Goal: Task Accomplishment & Management: Complete application form

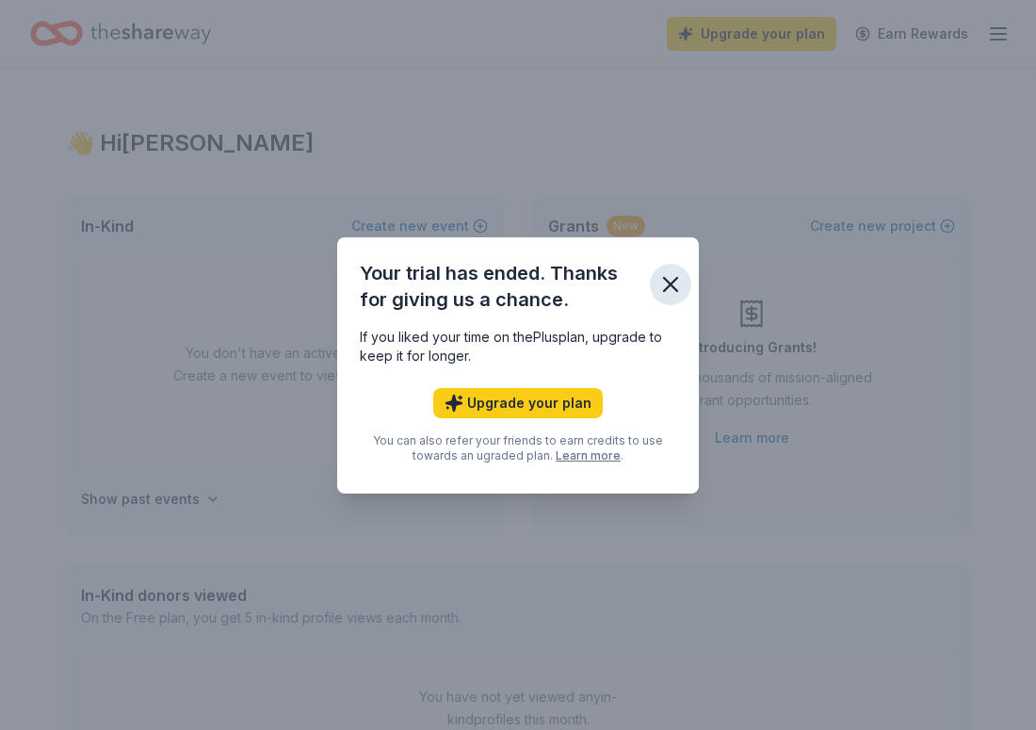
click at [671, 277] on icon "button" at bounding box center [670, 284] width 26 height 26
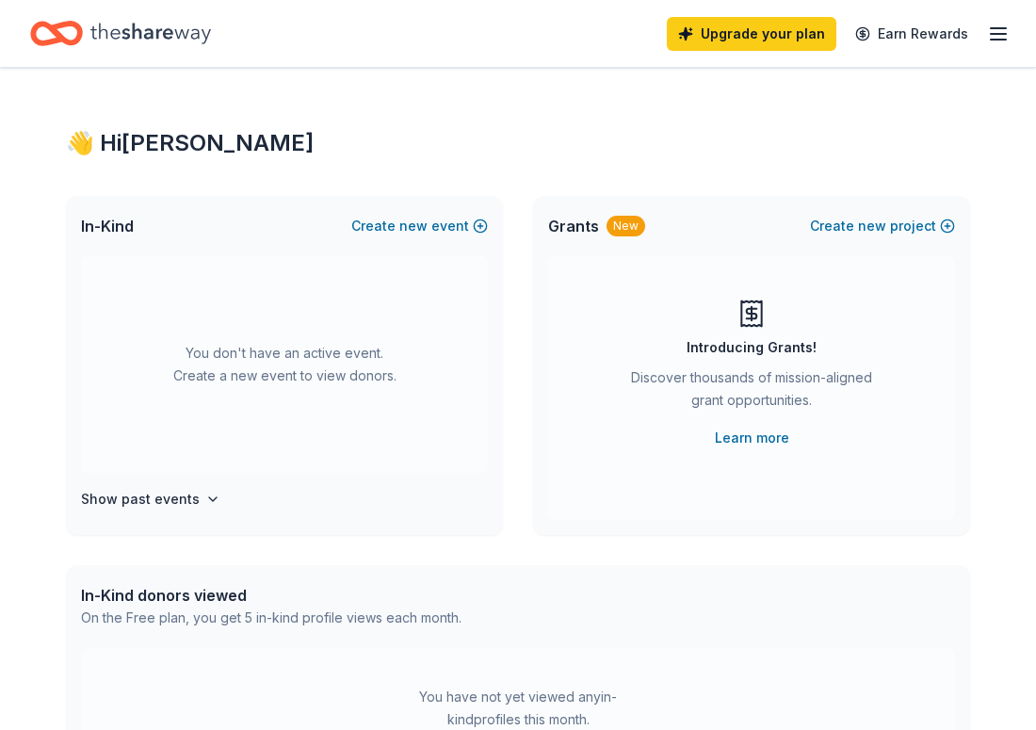
click at [984, 34] on div "Upgrade your plan Earn Rewards" at bounding box center [838, 33] width 343 height 44
click at [1005, 34] on icon "button" at bounding box center [998, 34] width 23 height 23
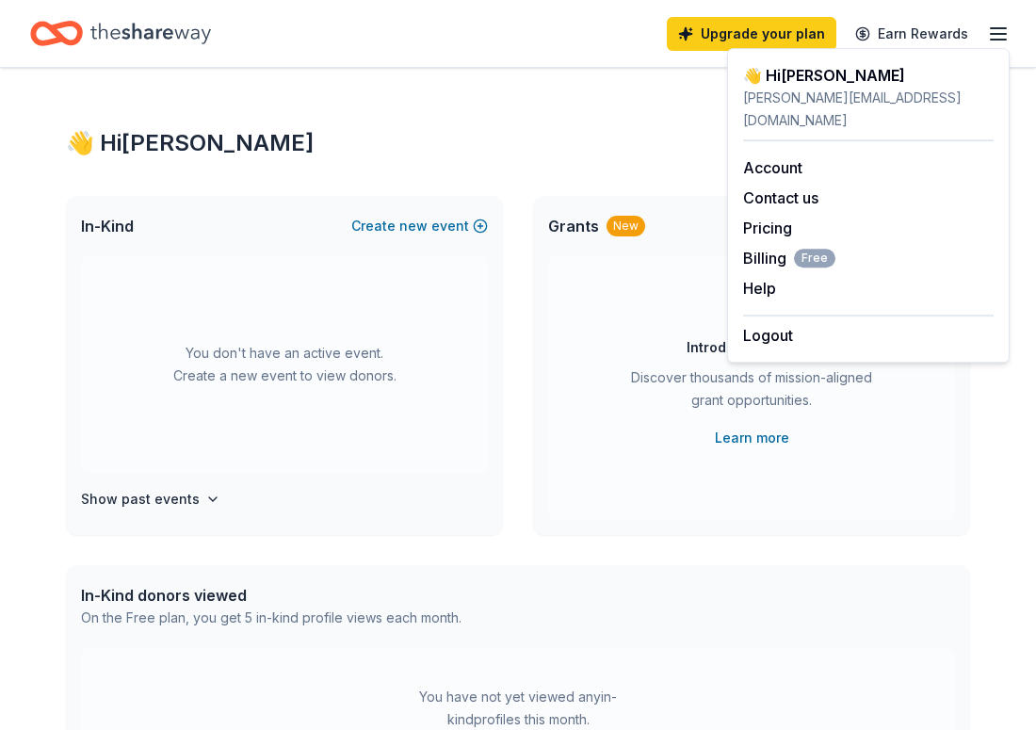
click at [145, 37] on icon "Home" at bounding box center [150, 33] width 121 height 21
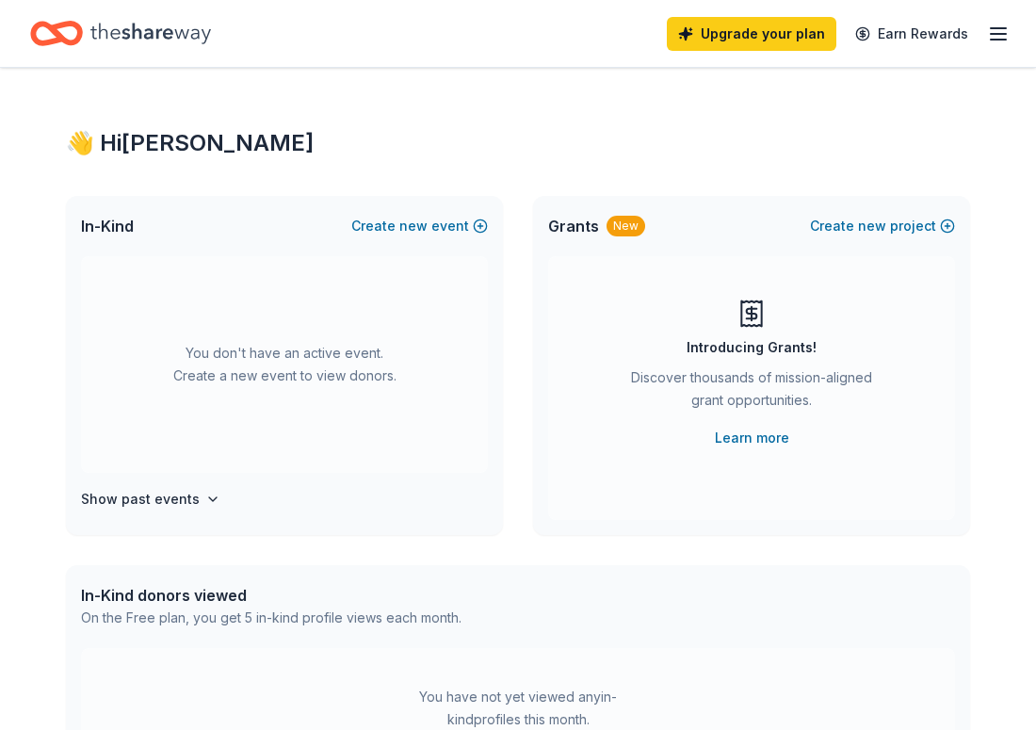
click at [163, 40] on icon "Home" at bounding box center [150, 33] width 121 height 39
click at [488, 224] on div "In-Kind Create new event" at bounding box center [284, 226] width 437 height 60
click at [469, 230] on button "Create new event" at bounding box center [419, 226] width 137 height 23
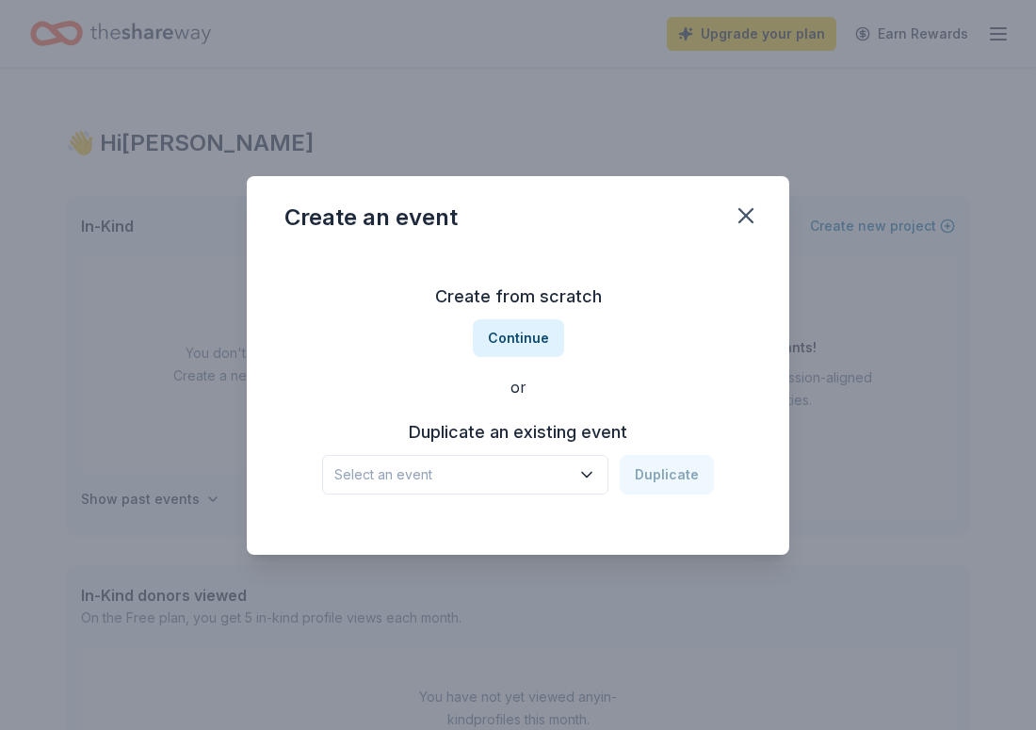
click at [592, 470] on icon "button" at bounding box center [586, 474] width 19 height 19
click at [588, 473] on icon "button" at bounding box center [586, 474] width 19 height 19
click at [530, 344] on button "Continue" at bounding box center [518, 338] width 91 height 38
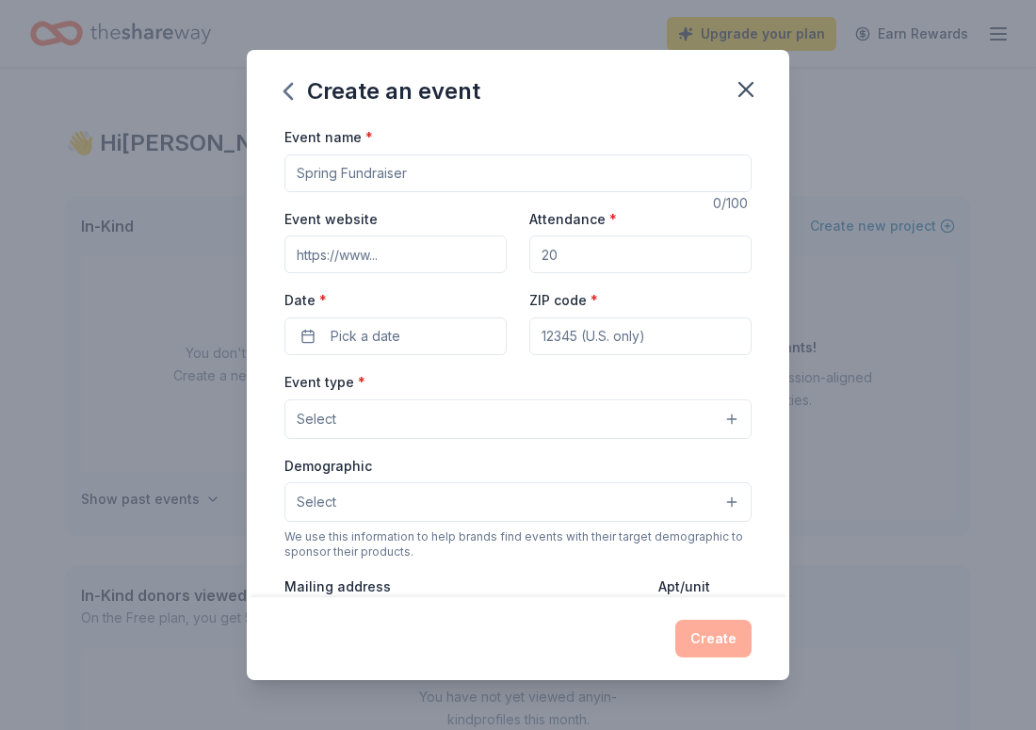
click at [366, 183] on input "Event name *" at bounding box center [517, 173] width 467 height 38
type input "Grand Opening"
click at [591, 250] on input "Attendance *" at bounding box center [640, 254] width 222 height 38
type input "150"
click at [592, 343] on input "ZIP code *" at bounding box center [640, 336] width 222 height 38
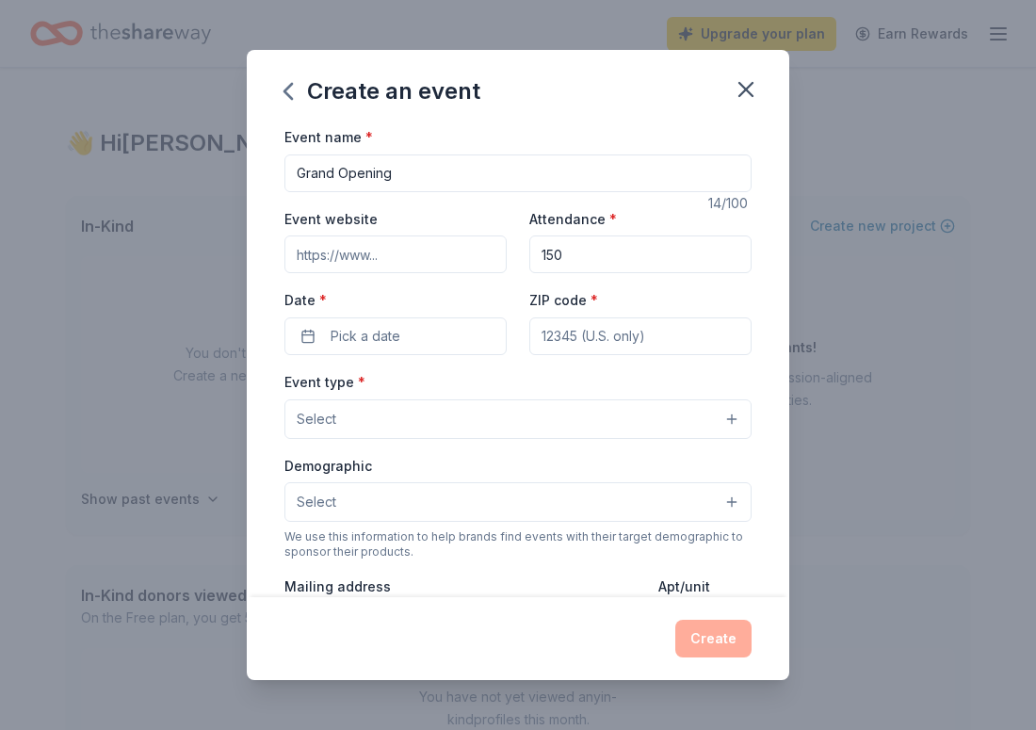
type input "84604"
type input "5455 N River Run Dr"
click at [530, 394] on div "Event type * Select" at bounding box center [517, 404] width 467 height 69
click at [531, 431] on button "Select" at bounding box center [517, 419] width 467 height 40
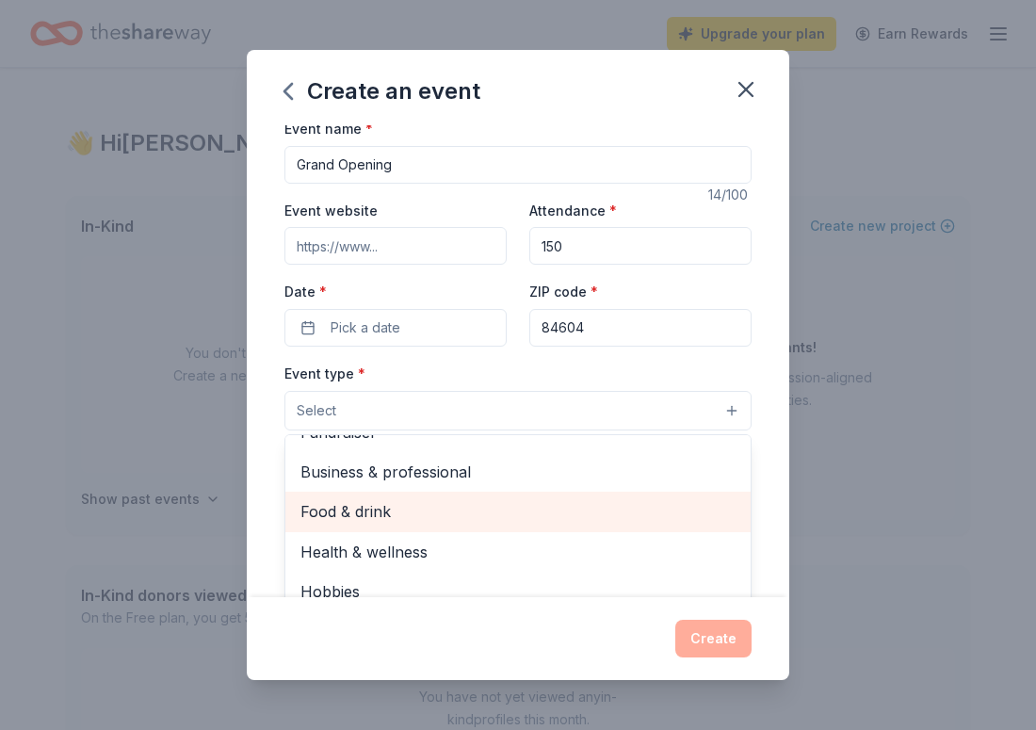
scroll to position [62, 0]
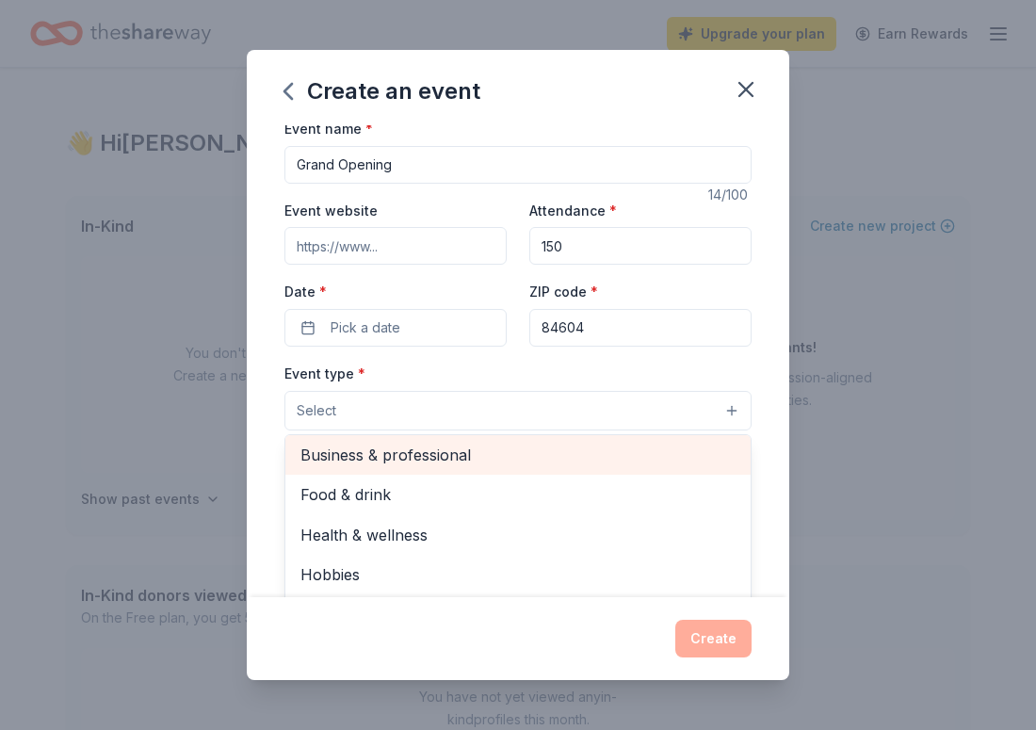
click at [466, 450] on div "Business & professional" at bounding box center [517, 455] width 465 height 40
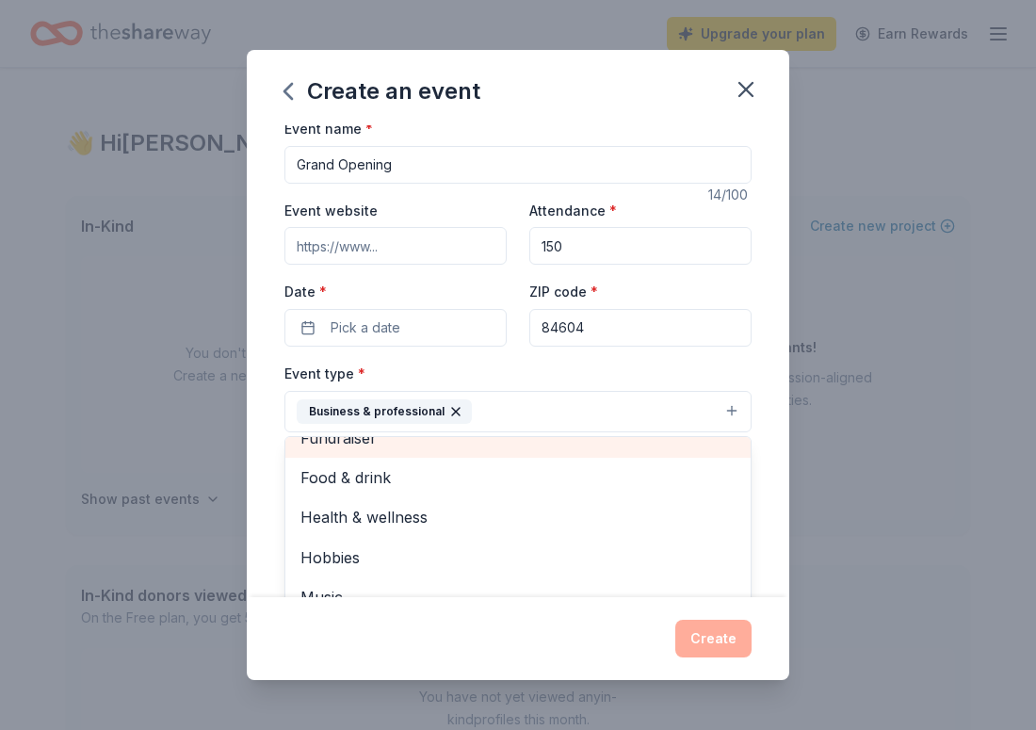
click at [409, 454] on div "Fundraiser" at bounding box center [517, 438] width 465 height 40
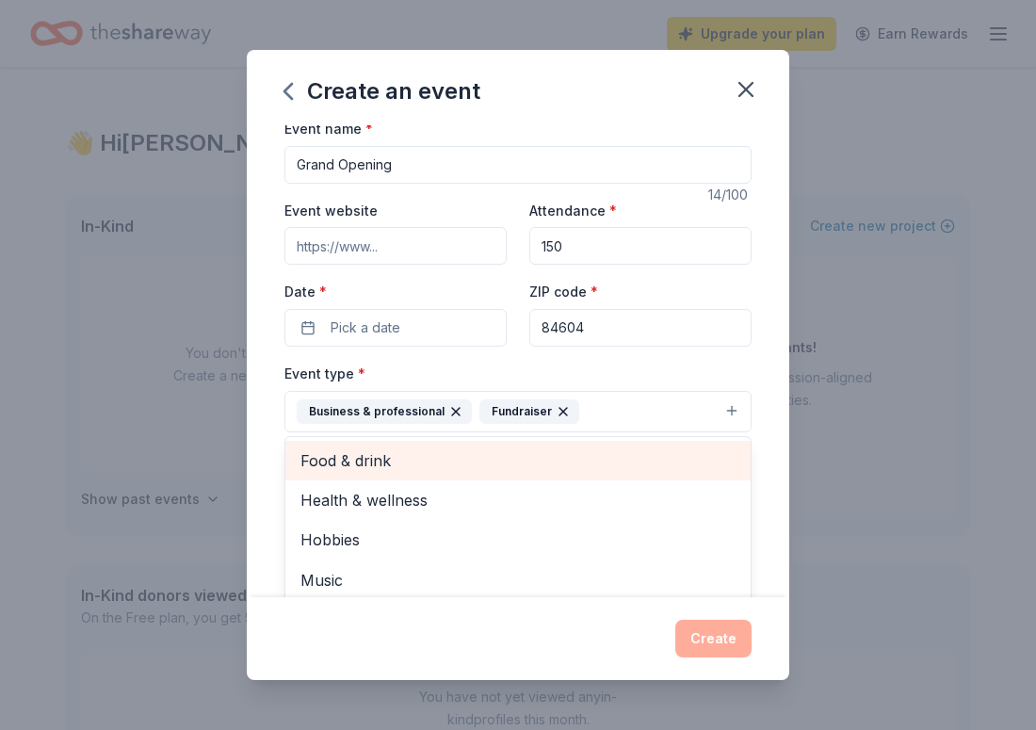
click at [462, 472] on span "Food & drink" at bounding box center [517, 460] width 435 height 24
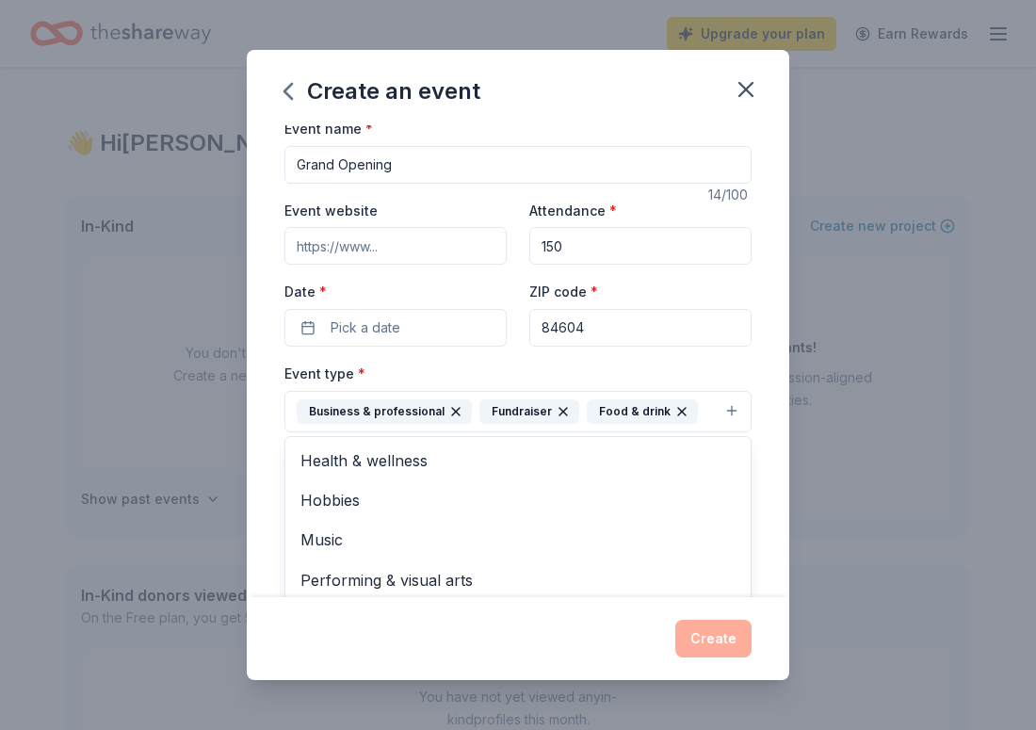
click at [468, 367] on div "Event type * Business & professional Fundraiser Food & drink Health & wellness …" at bounding box center [517, 397] width 467 height 71
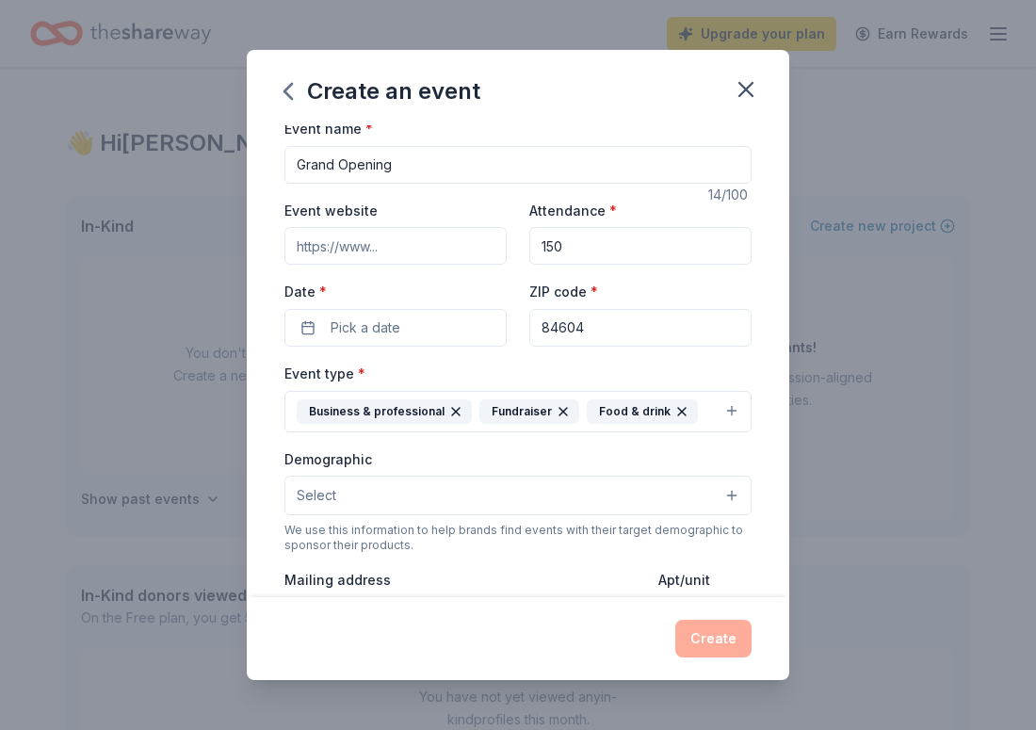
click at [391, 500] on button "Select" at bounding box center [517, 495] width 467 height 40
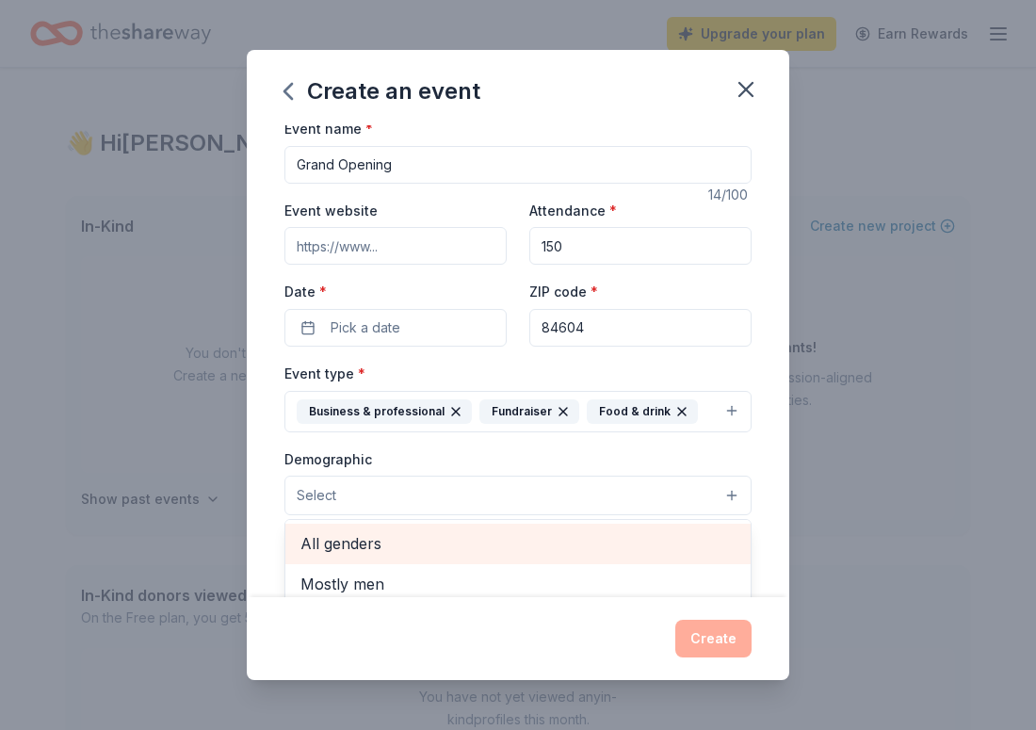
click at [390, 553] on span "All genders" at bounding box center [517, 543] width 435 height 24
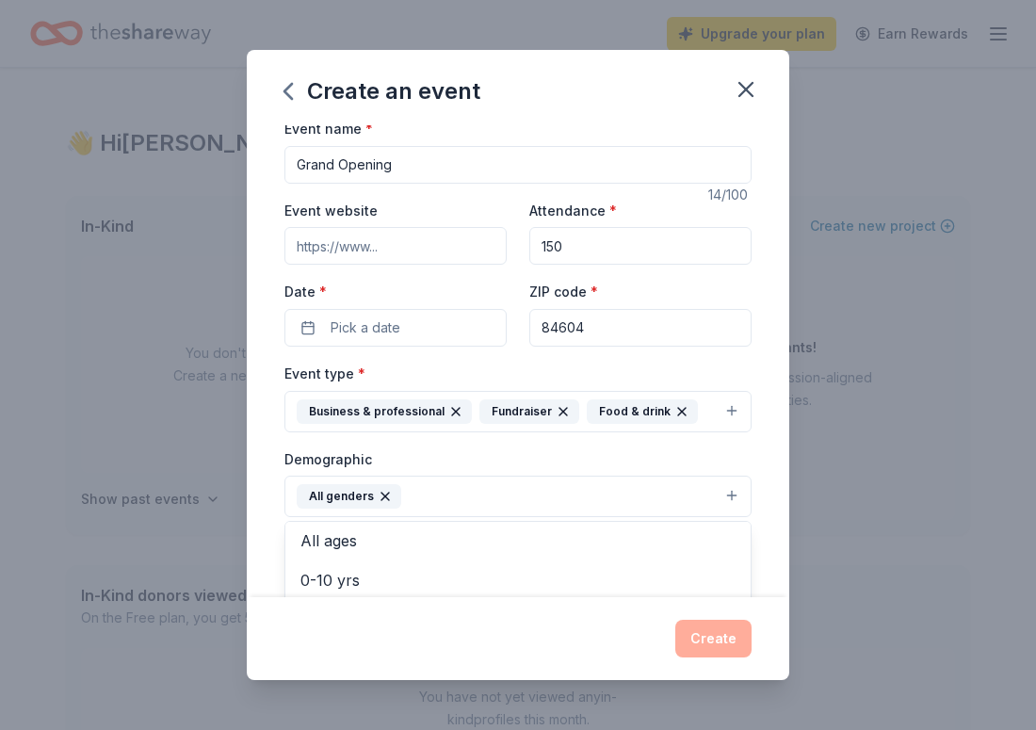
scroll to position [53, 0]
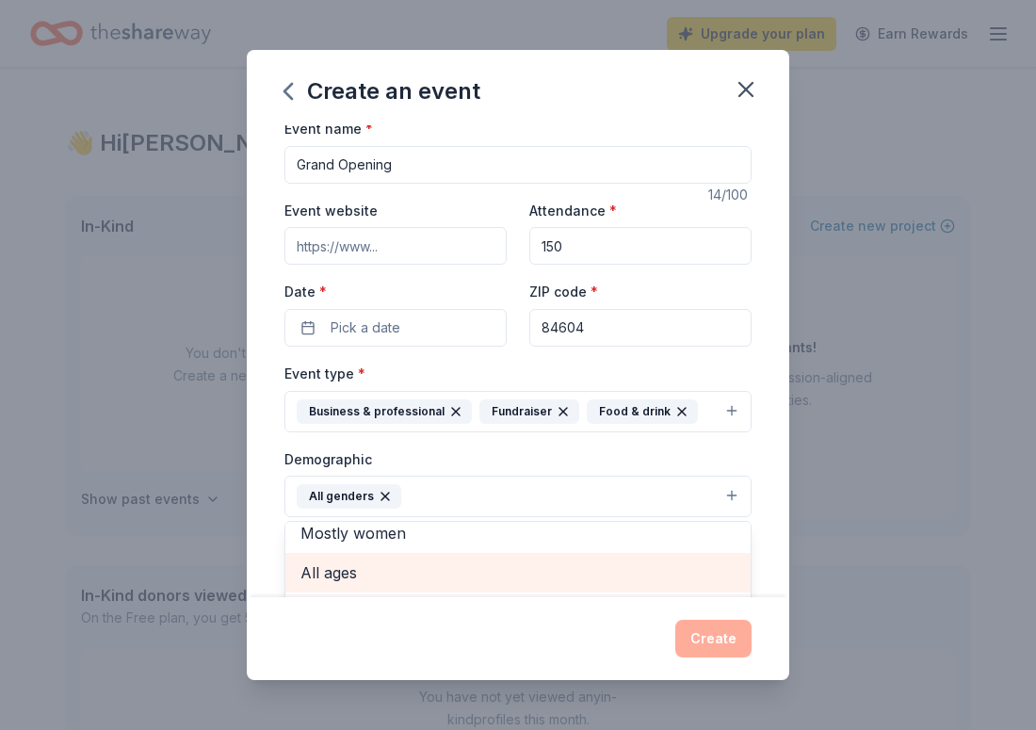
click at [373, 576] on span "All ages" at bounding box center [517, 572] width 435 height 24
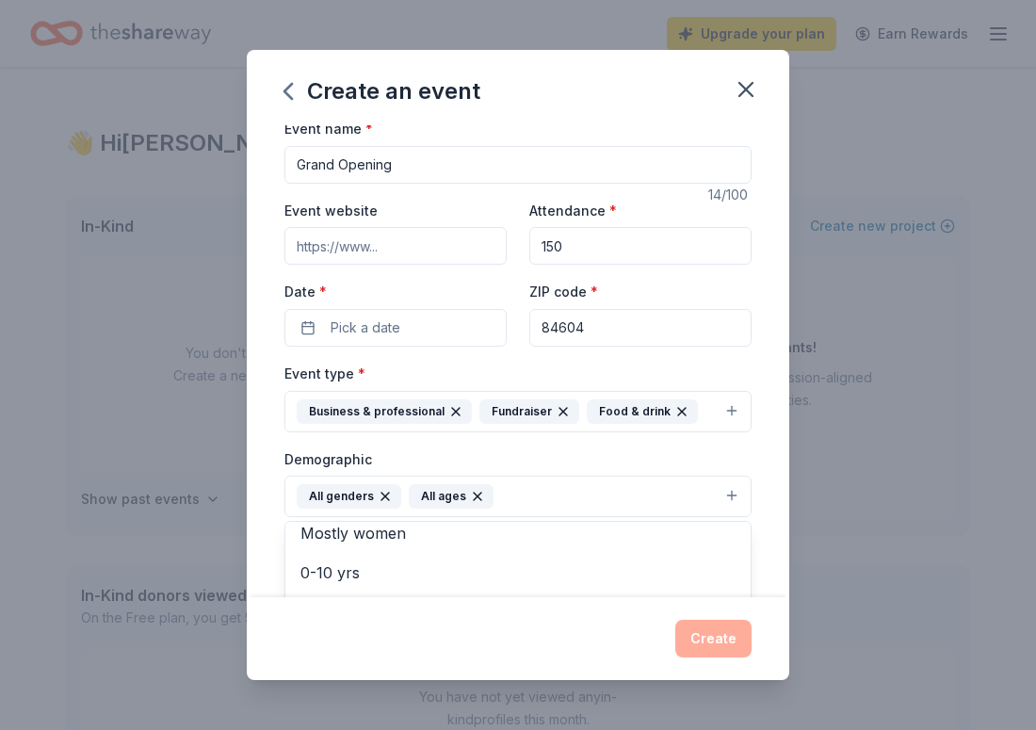
click at [271, 507] on div "Event name * Grand Opening 14 /100 Event website Attendance * 150 Date * Pick a…" at bounding box center [518, 361] width 542 height 472
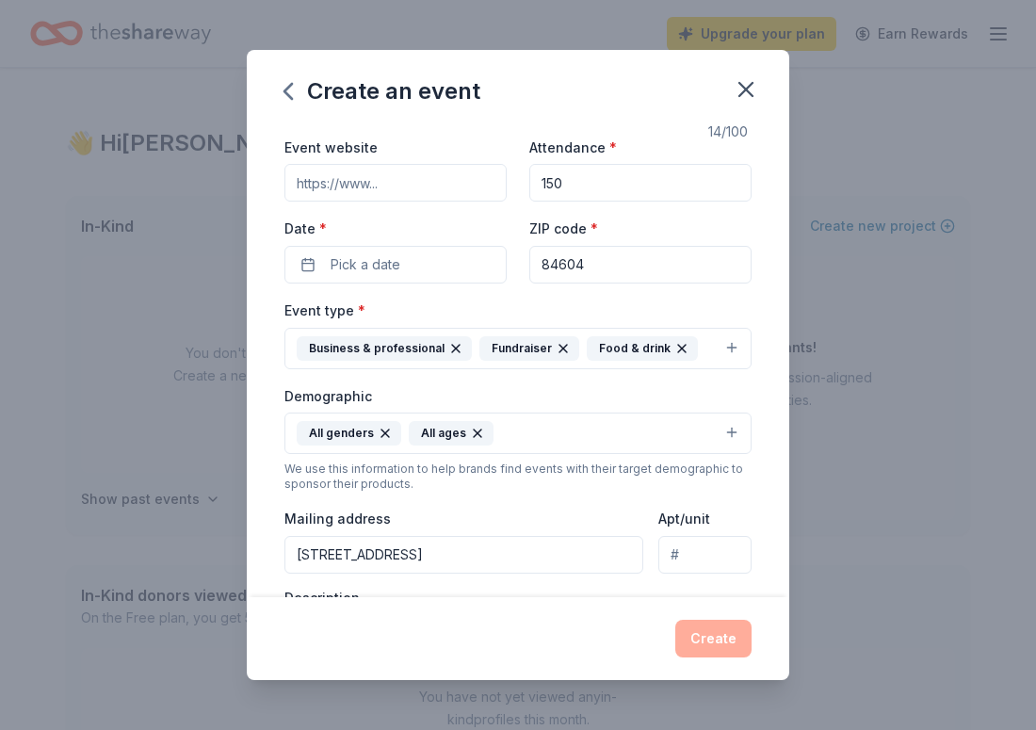
scroll to position [0, 0]
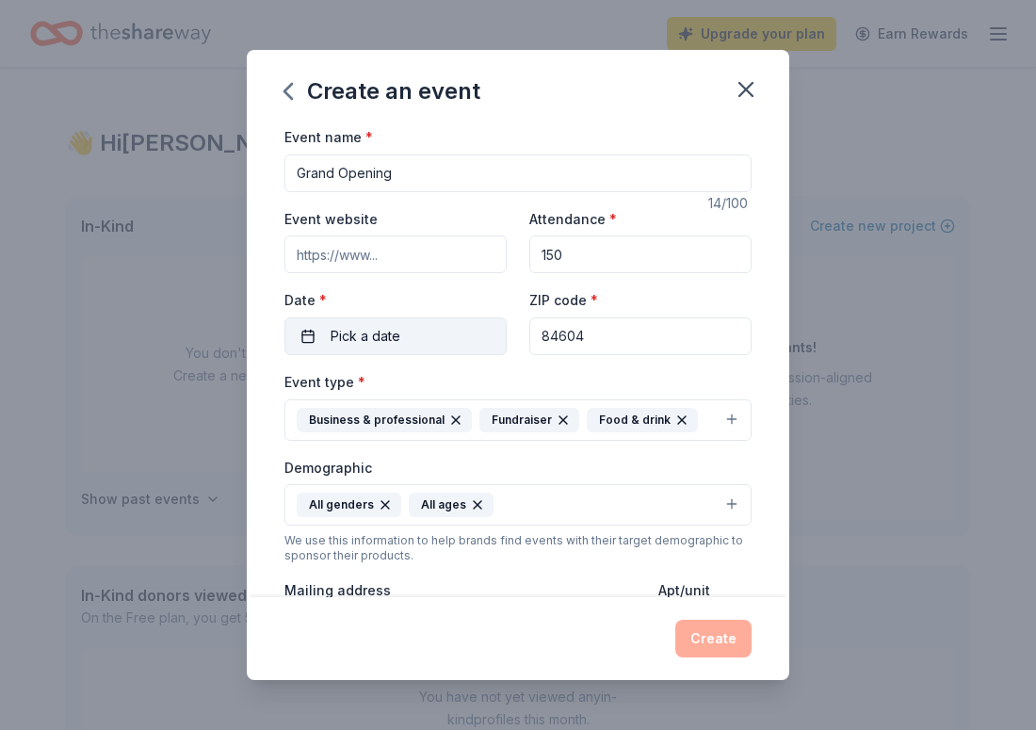
click at [298, 346] on button "Pick a date" at bounding box center [395, 336] width 222 height 38
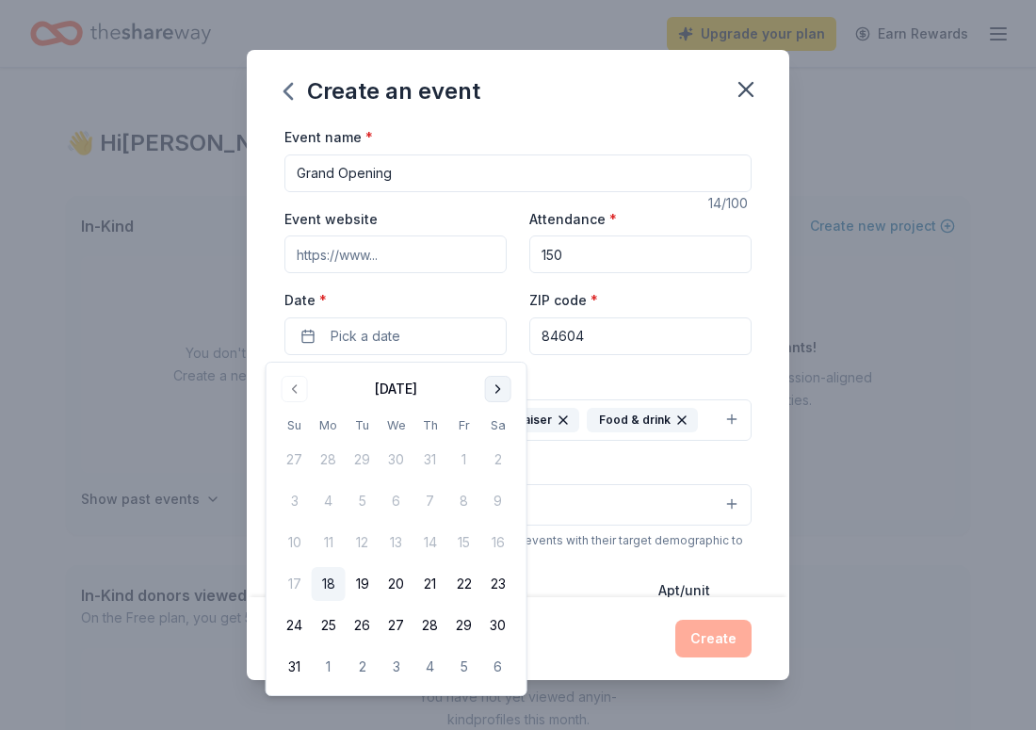
click at [498, 397] on button "Go to next month" at bounding box center [498, 389] width 26 height 26
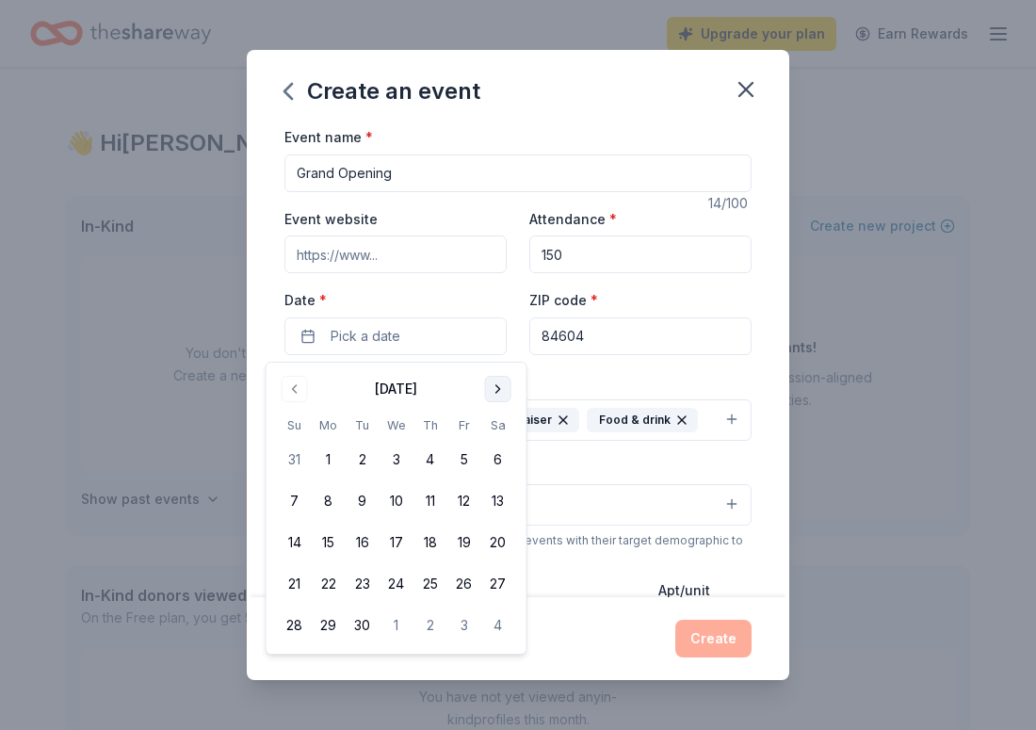
click at [498, 397] on button "Go to next month" at bounding box center [498, 389] width 26 height 26
click at [331, 499] on button "5" at bounding box center [329, 501] width 34 height 34
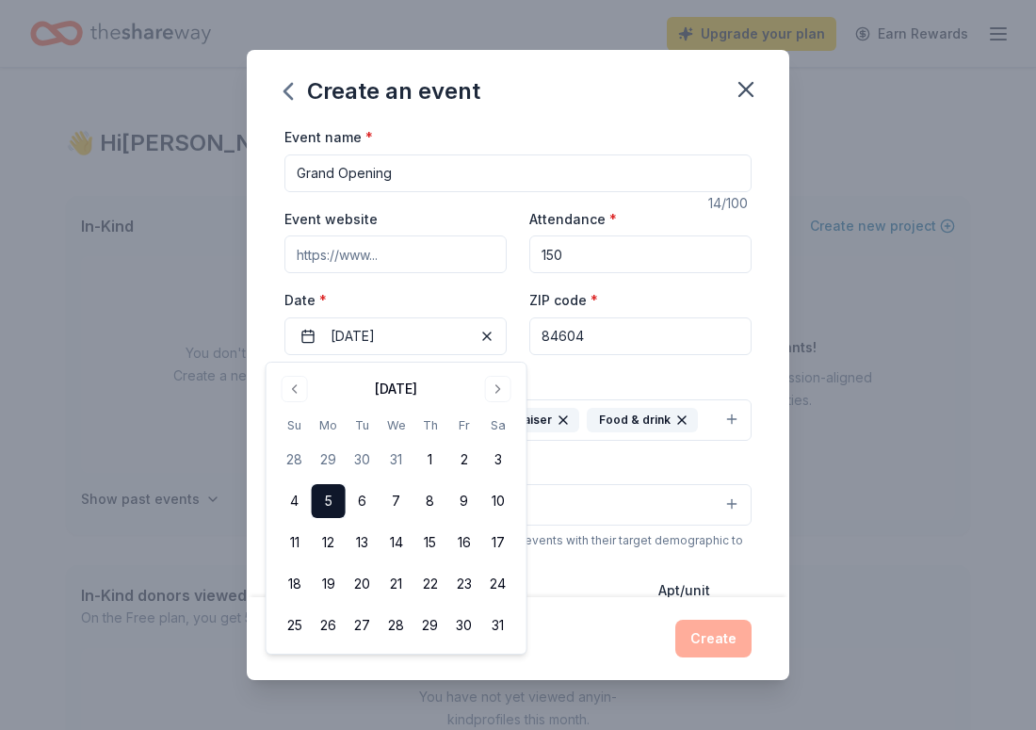
click at [553, 379] on div "Event type * Business & professional Fundraiser Food & drink" at bounding box center [517, 405] width 467 height 71
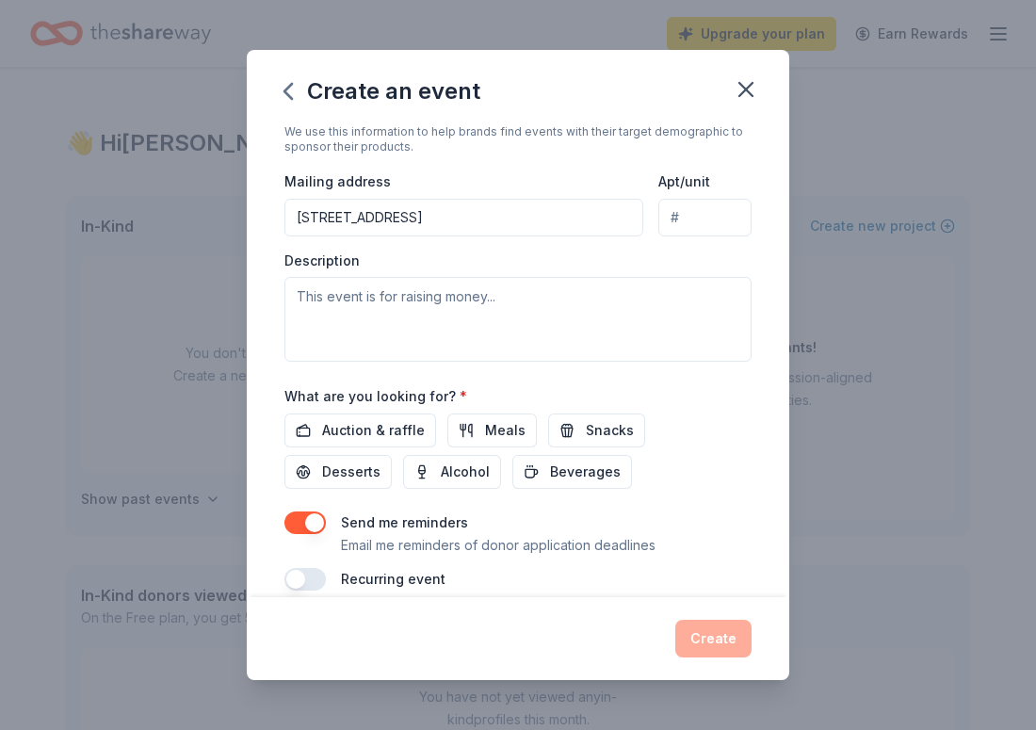
scroll to position [436, 0]
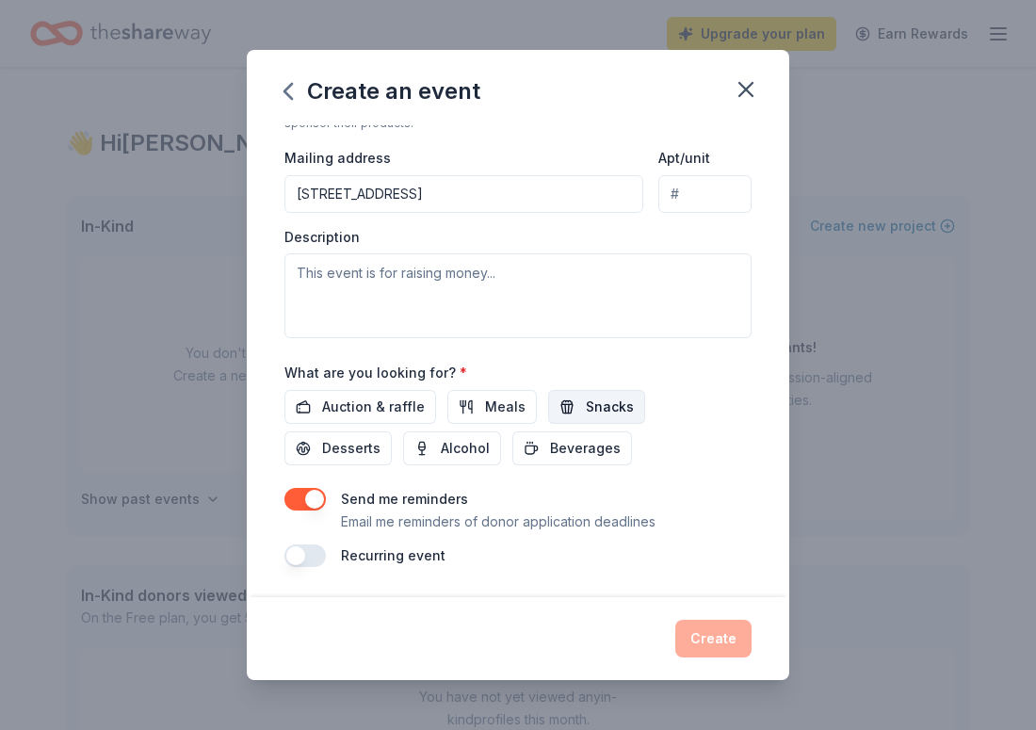
click at [588, 421] on button "Snacks" at bounding box center [596, 407] width 97 height 34
click at [380, 437] on span "Desserts" at bounding box center [351, 448] width 58 height 23
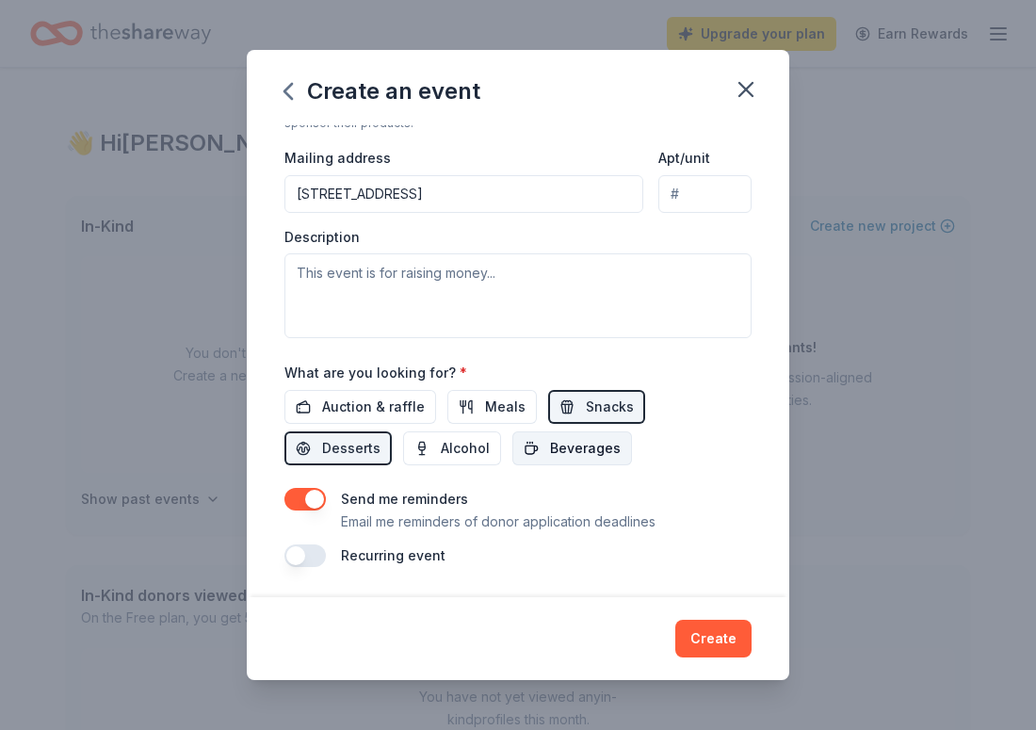
click at [512, 436] on button "Beverages" at bounding box center [572, 448] width 120 height 34
click at [401, 415] on span "Auction & raffle" at bounding box center [373, 406] width 103 height 23
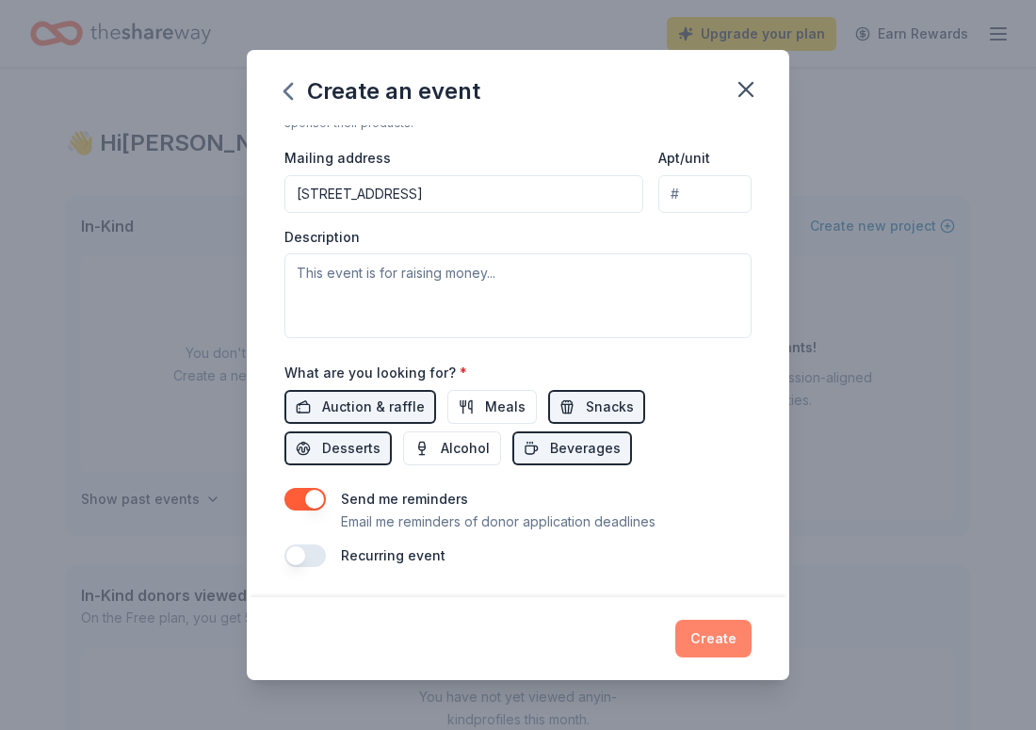
click at [717, 653] on button "Create" at bounding box center [713, 639] width 76 height 38
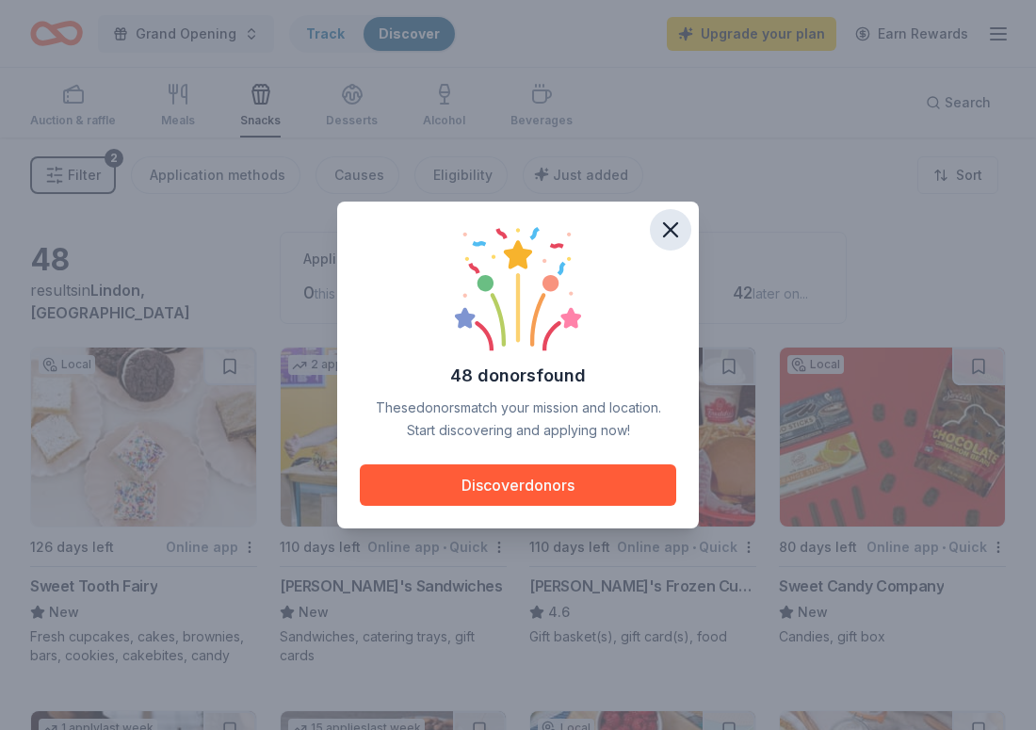
click at [654, 231] on button "button" at bounding box center [670, 229] width 41 height 41
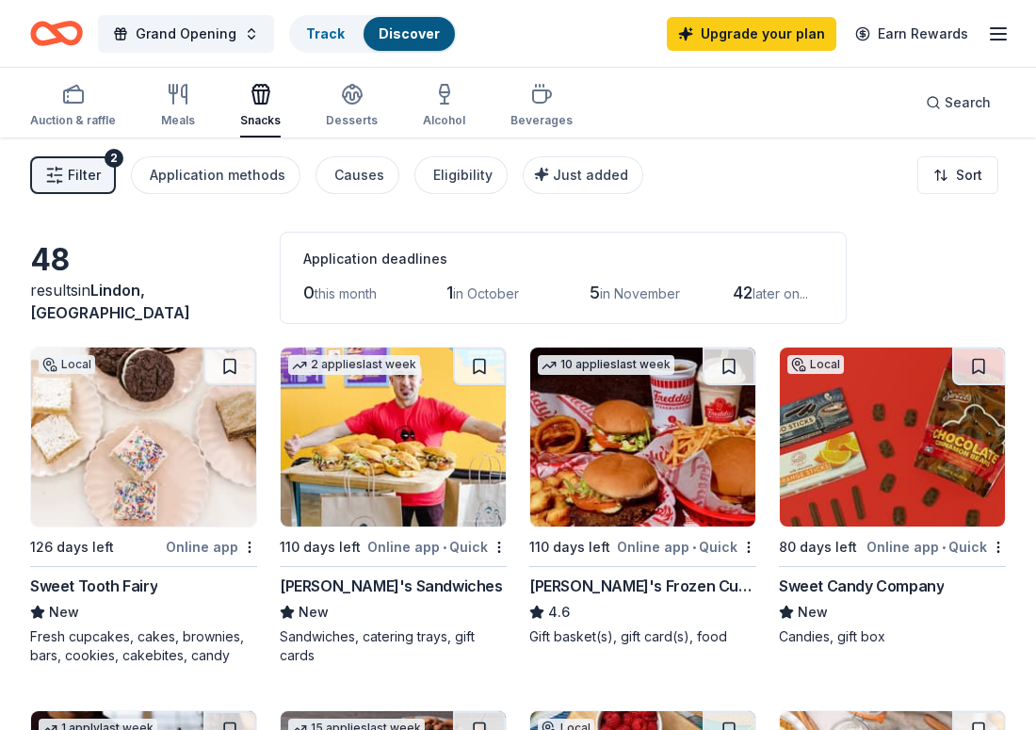
click at [71, 169] on span "Filter" at bounding box center [84, 175] width 33 height 23
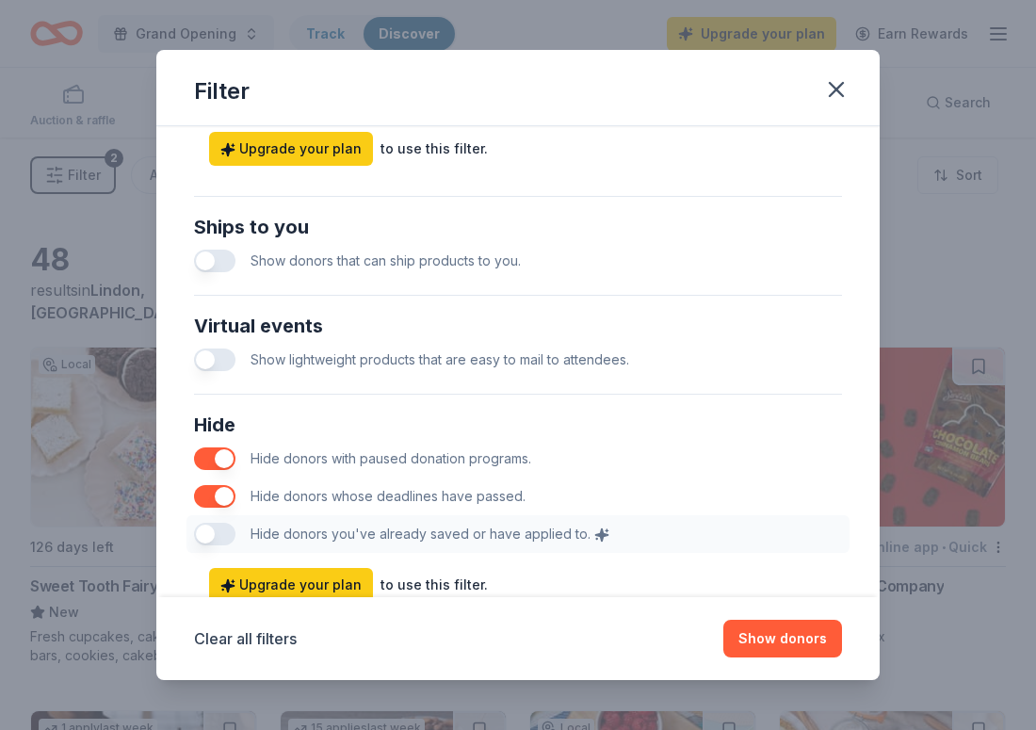
scroll to position [896, 0]
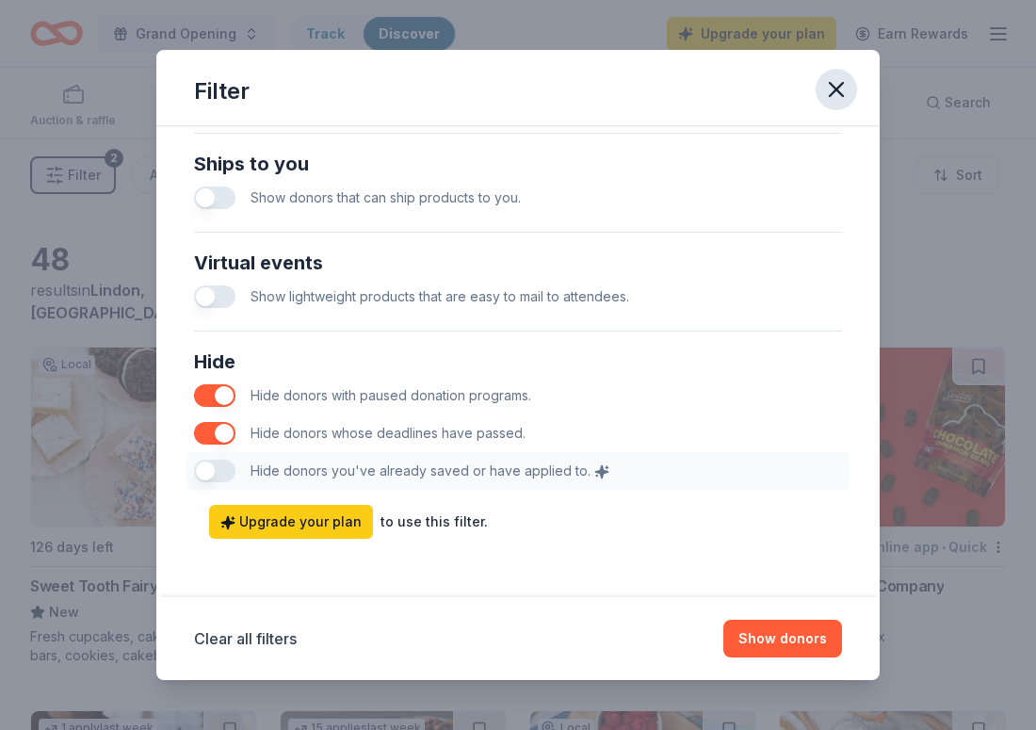
click at [845, 95] on icon "button" at bounding box center [836, 89] width 26 height 26
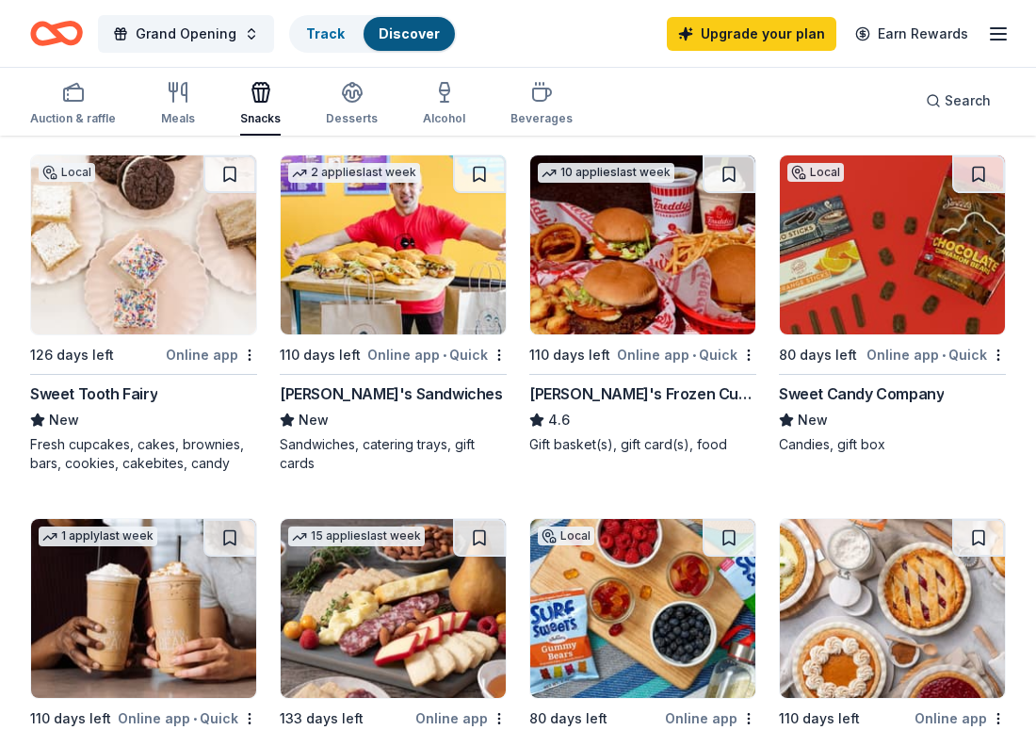
scroll to position [196, 0]
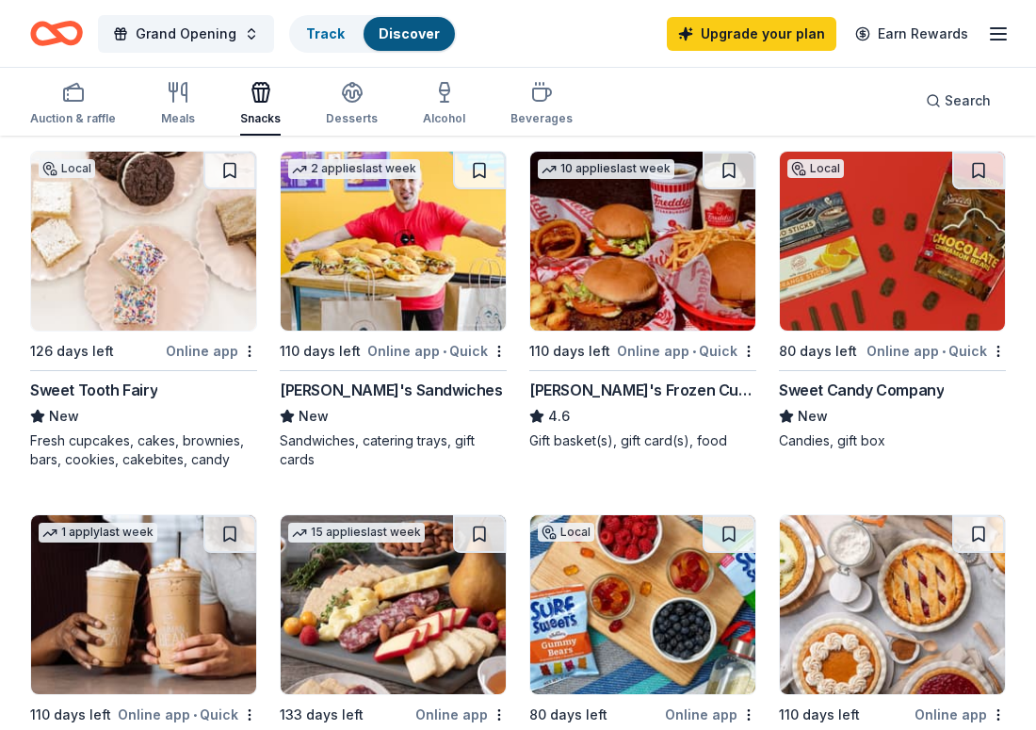
click at [895, 255] on img at bounding box center [892, 241] width 225 height 179
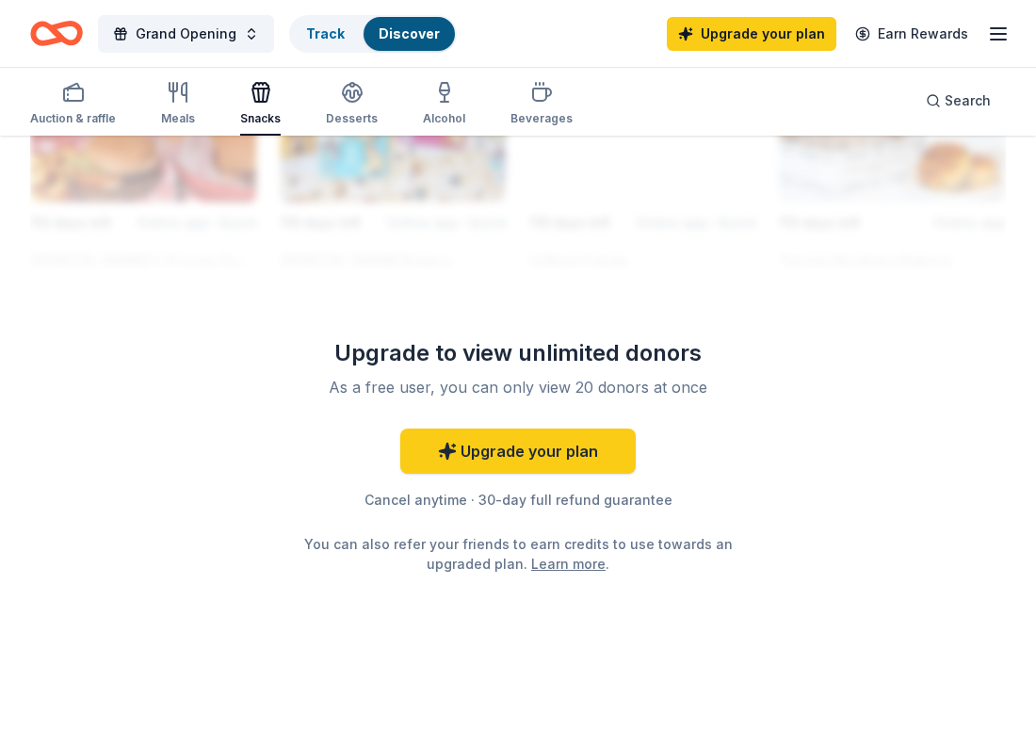
scroll to position [0, 0]
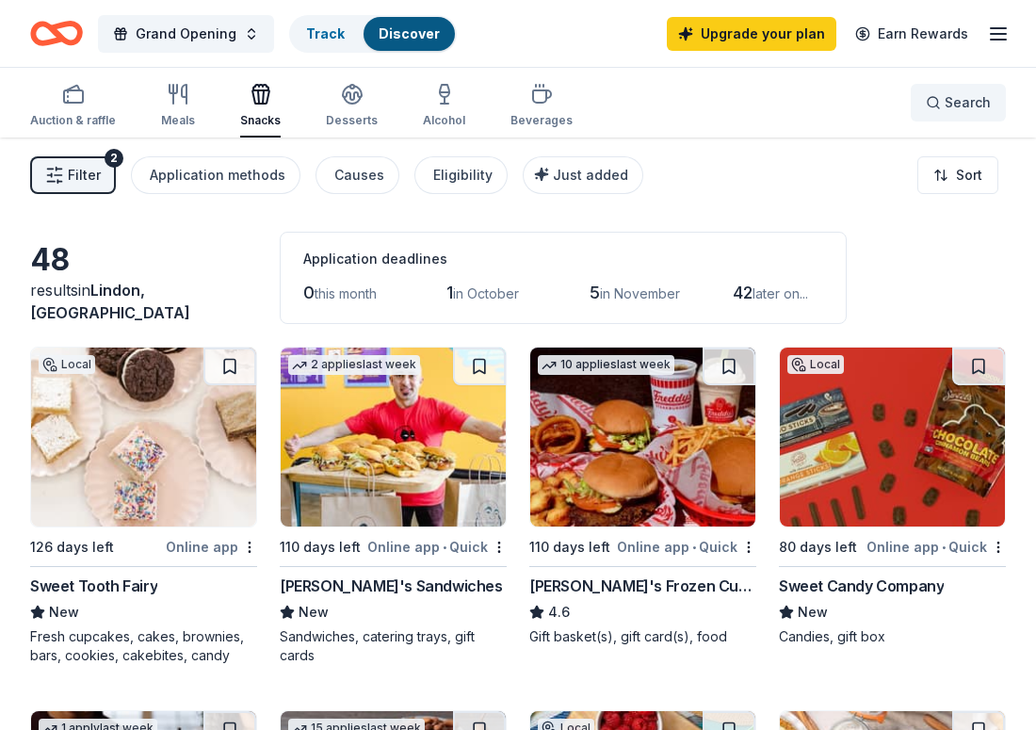
click at [972, 88] on button "Search" at bounding box center [957, 103] width 95 height 38
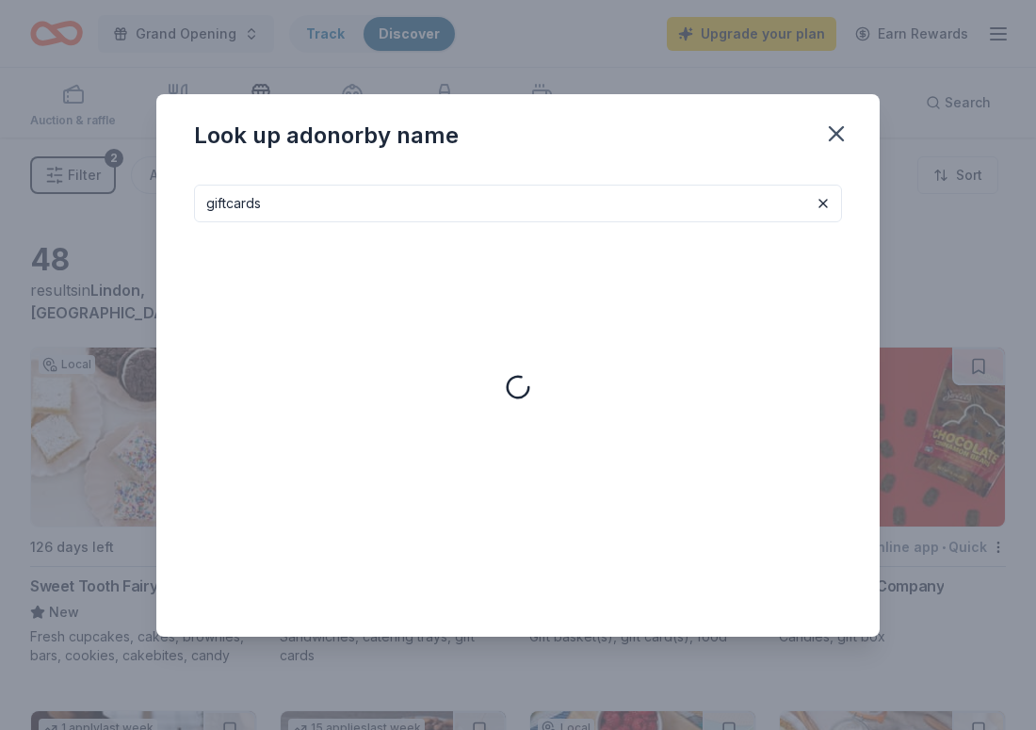
type input "giftcards"
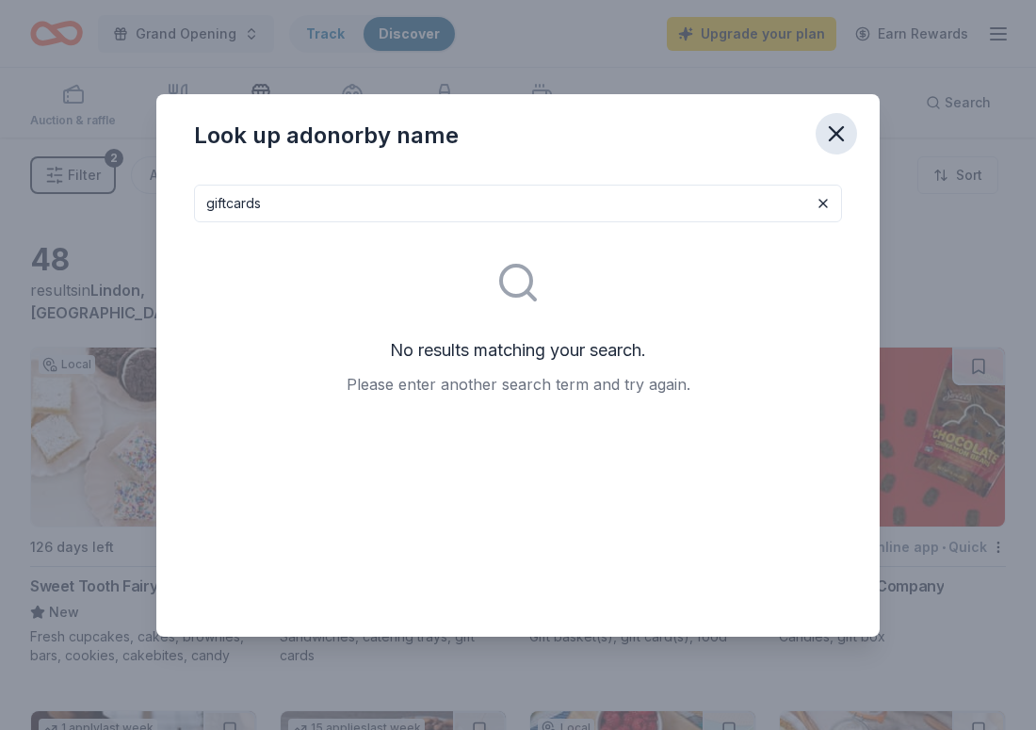
click at [840, 137] on icon "button" at bounding box center [836, 133] width 13 height 13
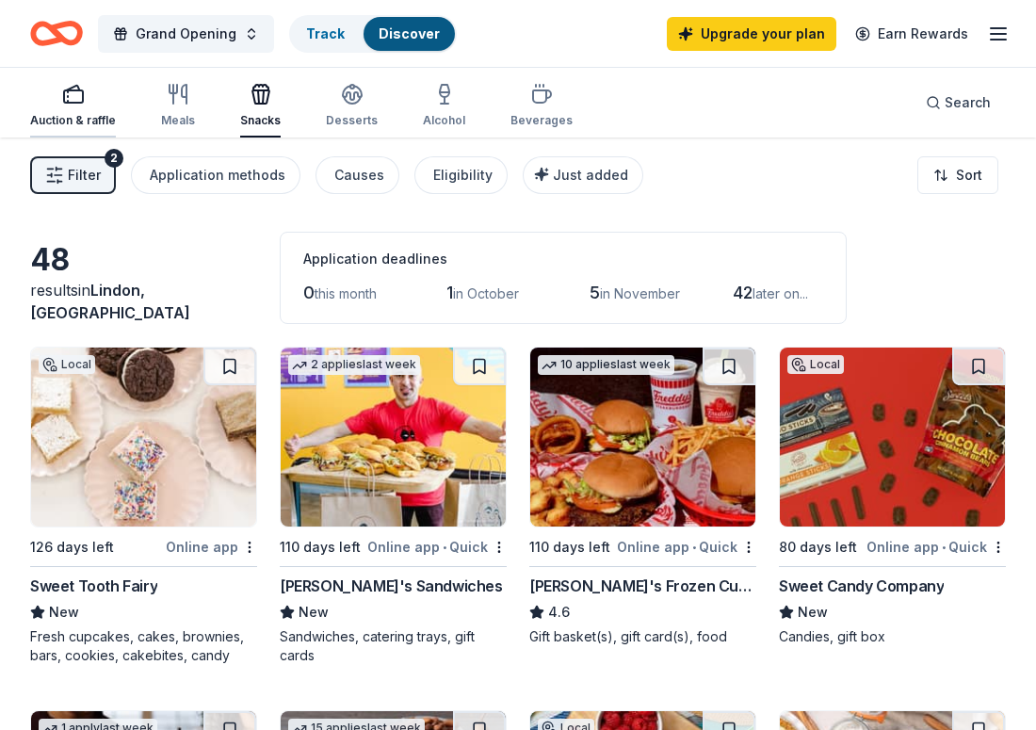
click at [79, 115] on div "Auction & raffle" at bounding box center [73, 120] width 86 height 15
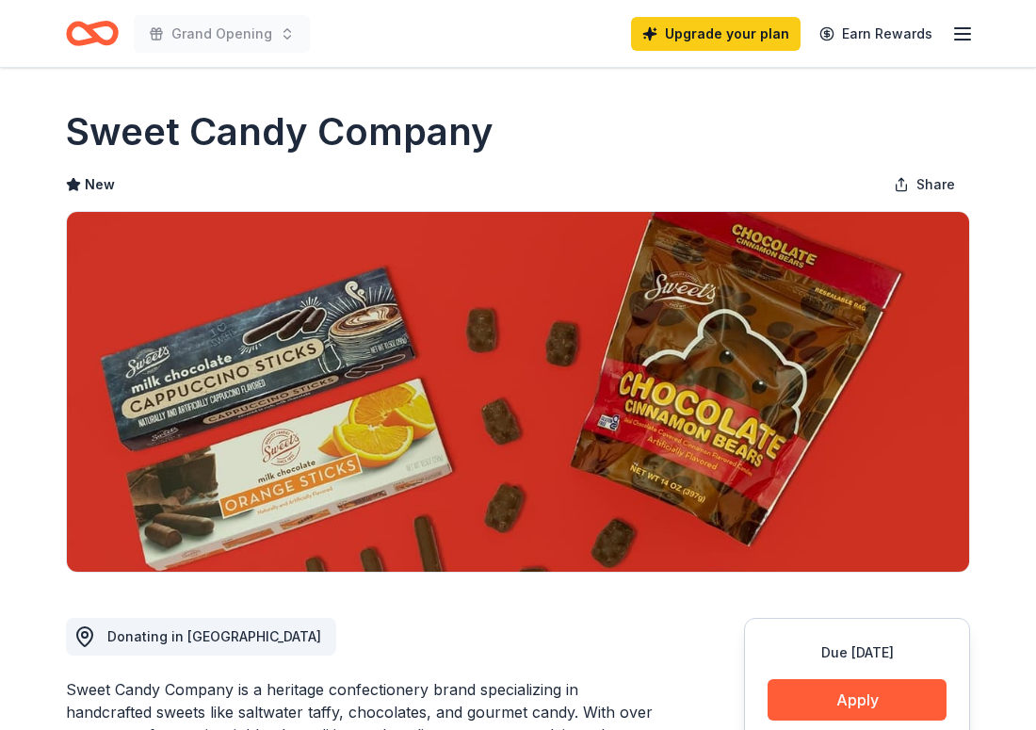
scroll to position [3, 0]
